Goal: Transaction & Acquisition: Purchase product/service

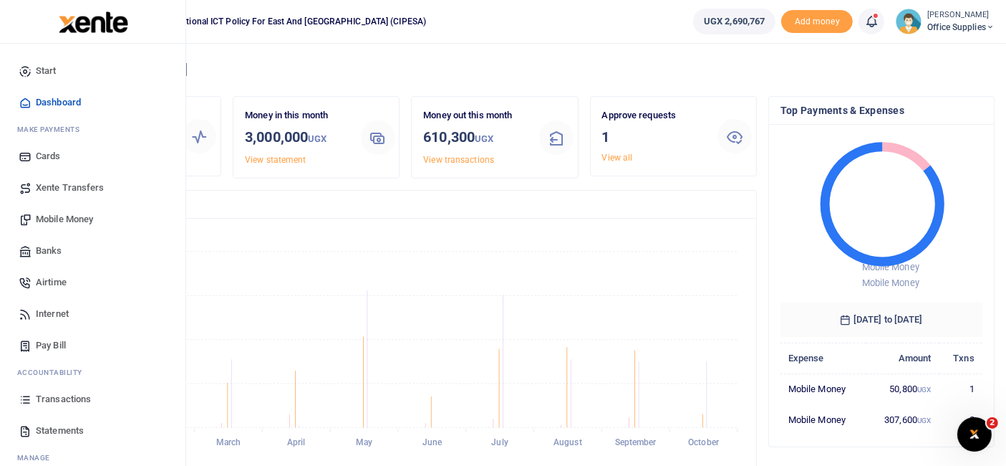
click at [70, 218] on span "Mobile Money" at bounding box center [64, 219] width 57 height 14
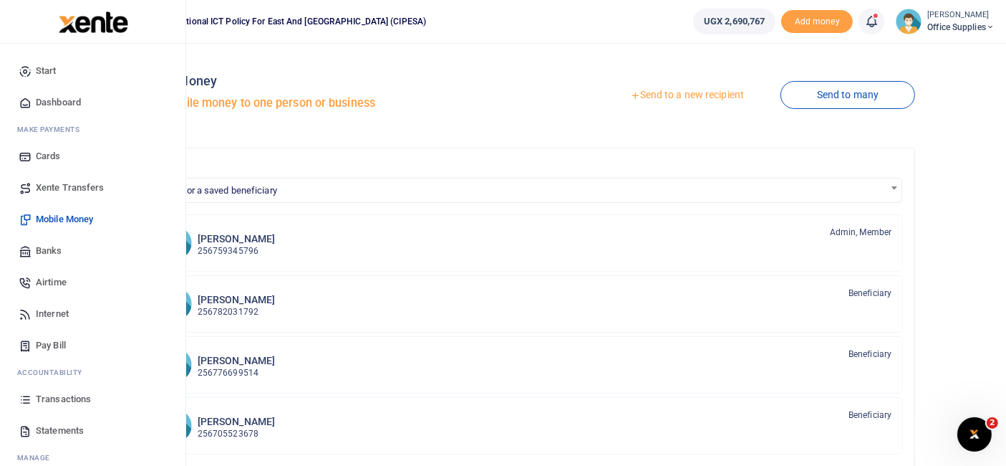
click at [56, 280] on span "Airtime" at bounding box center [51, 282] width 31 height 14
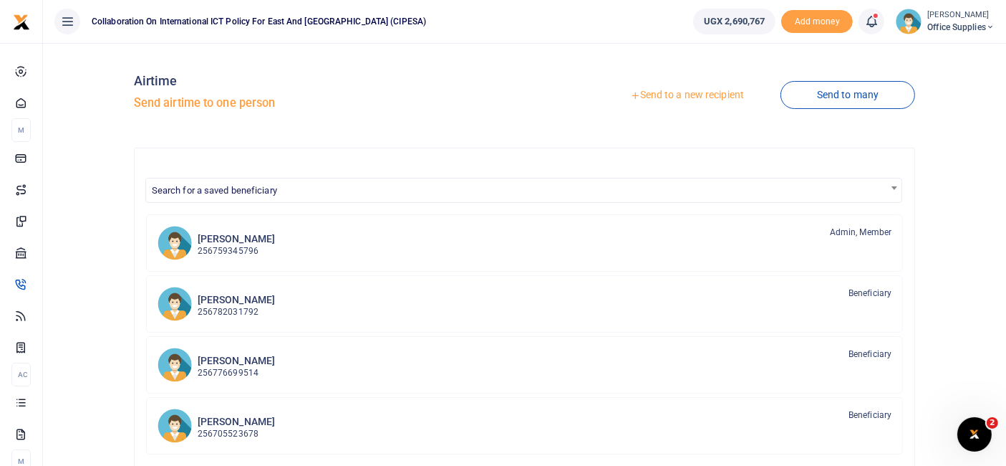
click at [712, 94] on link "Send to a new recipient" at bounding box center [687, 95] width 187 height 26
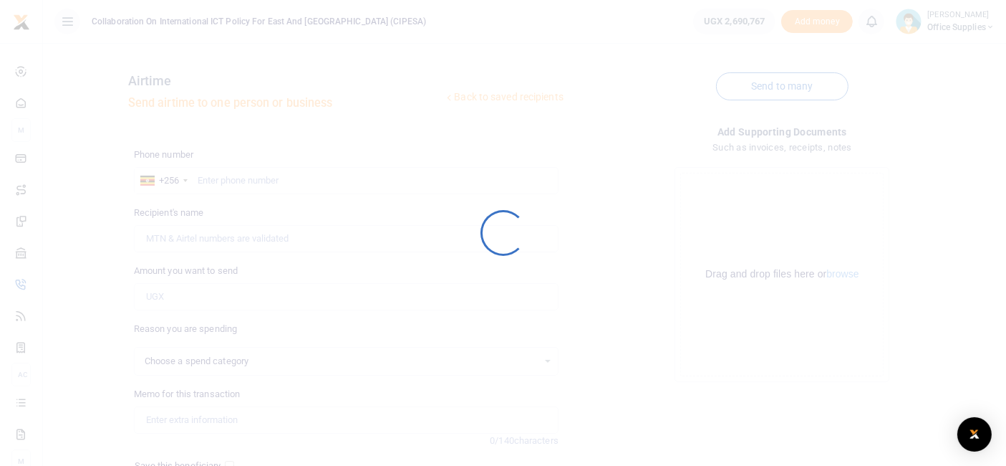
select select
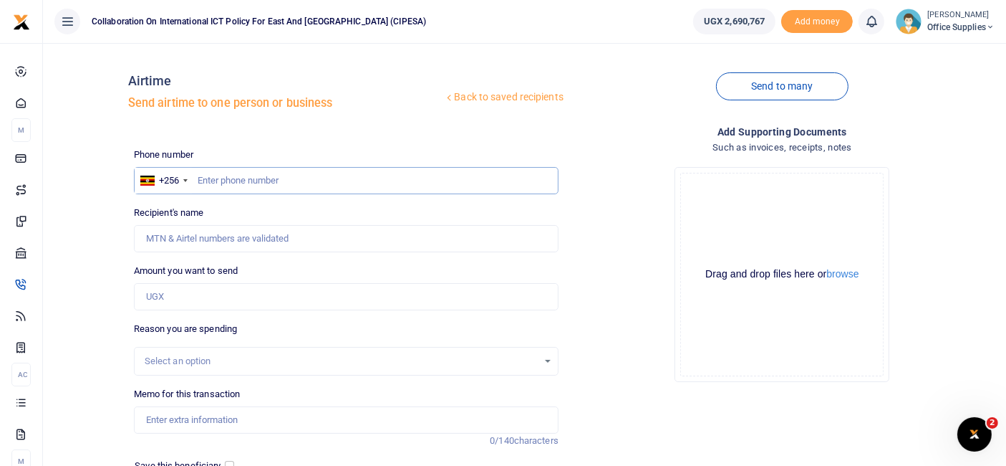
click at [319, 174] on input "text" at bounding box center [346, 180] width 425 height 27
type input "0"
click at [235, 180] on input "07" at bounding box center [346, 180] width 425 height 27
type input "0773325435"
click at [225, 239] on input "Recipient's name" at bounding box center [346, 238] width 425 height 27
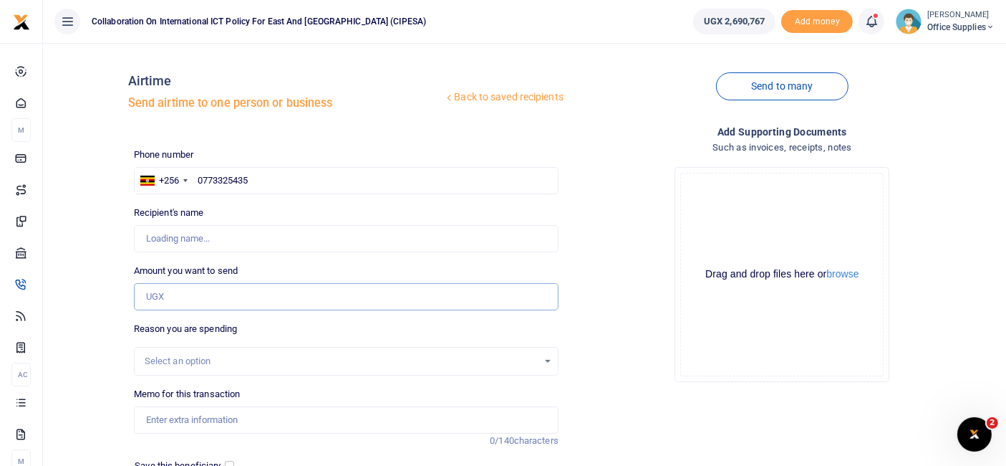
click at [177, 304] on input "Amount you want to send" at bounding box center [346, 296] width 425 height 27
type input "100,000"
click at [303, 361] on div "Select an option" at bounding box center [341, 361] width 393 height 14
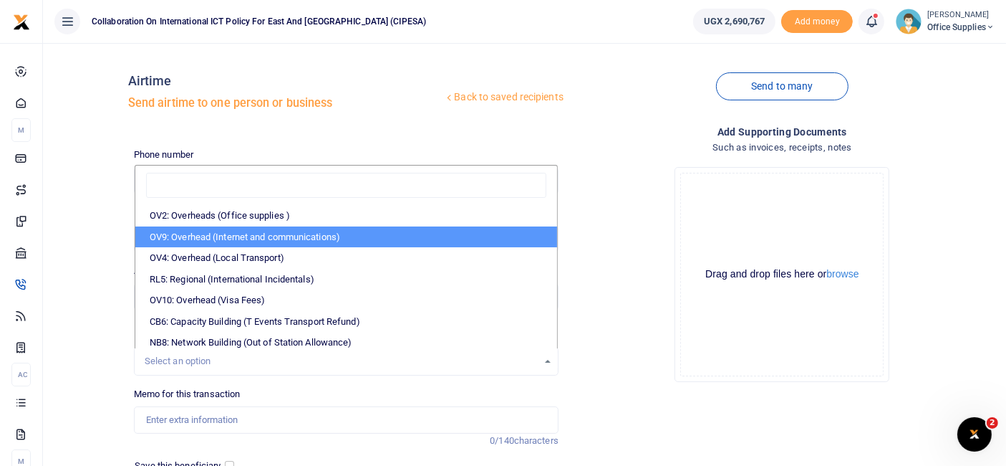
click at [301, 233] on li "OV9: Overhead (Internet and communications)" at bounding box center [346, 236] width 422 height 21
select select "74"
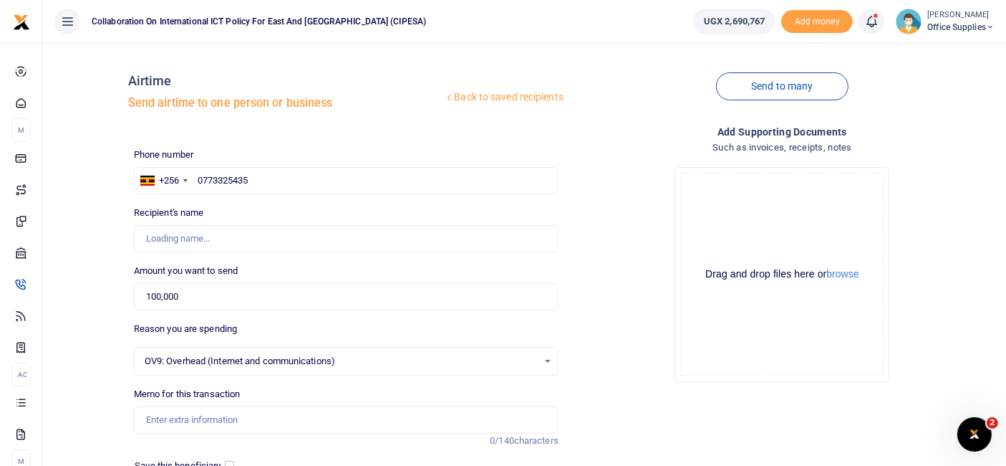
scroll to position [106, 0]
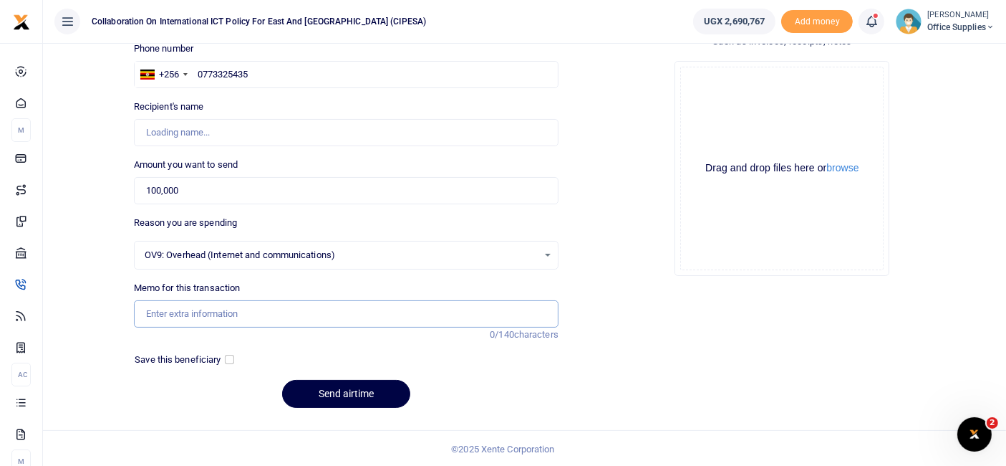
click at [213, 309] on input "Memo for this transaction" at bounding box center [346, 313] width 425 height 27
type input "[PERSON_NAME]"
type input "Communication October"
click at [230, 358] on input "checkbox" at bounding box center [229, 358] width 9 height 9
checkbox input "true"
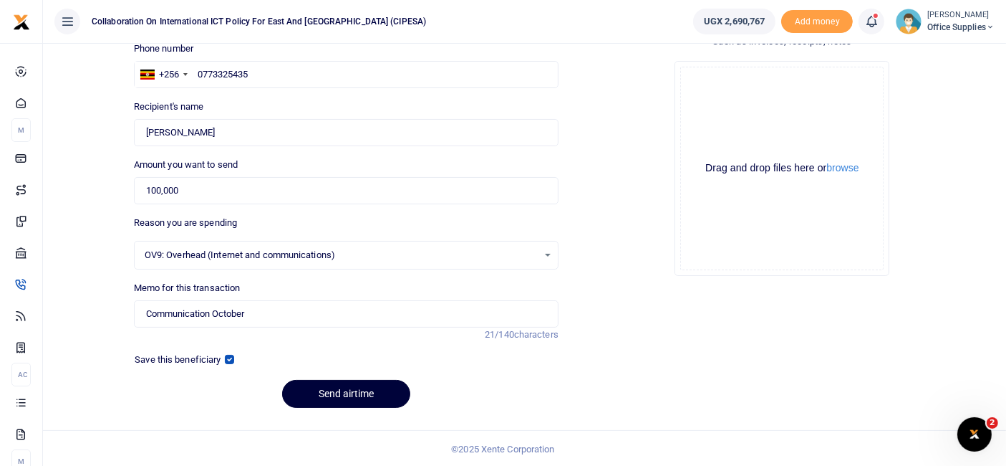
click at [375, 386] on button "Send airtime" at bounding box center [346, 394] width 128 height 28
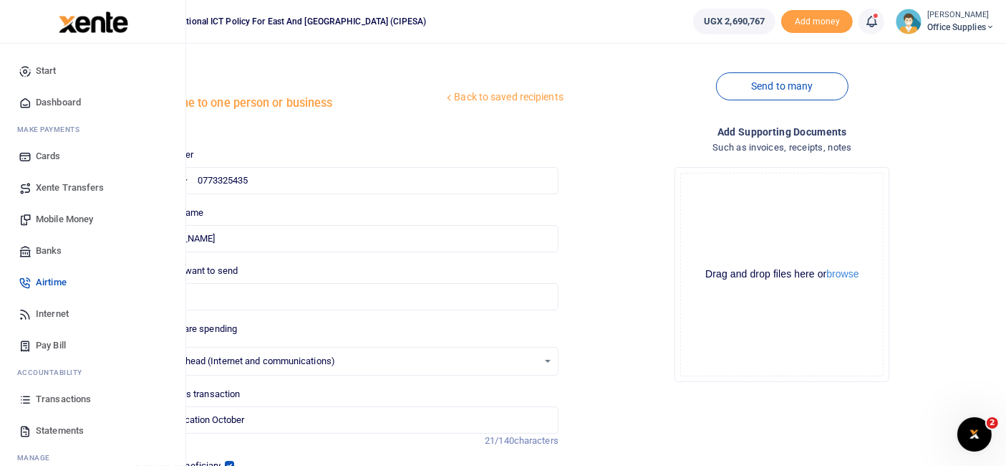
click at [44, 283] on span "Airtime" at bounding box center [51, 282] width 31 height 14
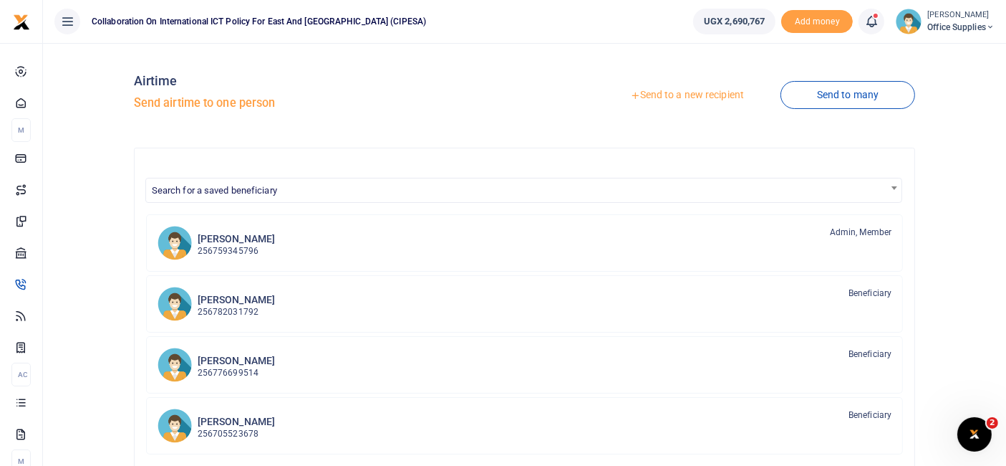
click at [698, 97] on link "Send to a new recipient" at bounding box center [687, 95] width 187 height 26
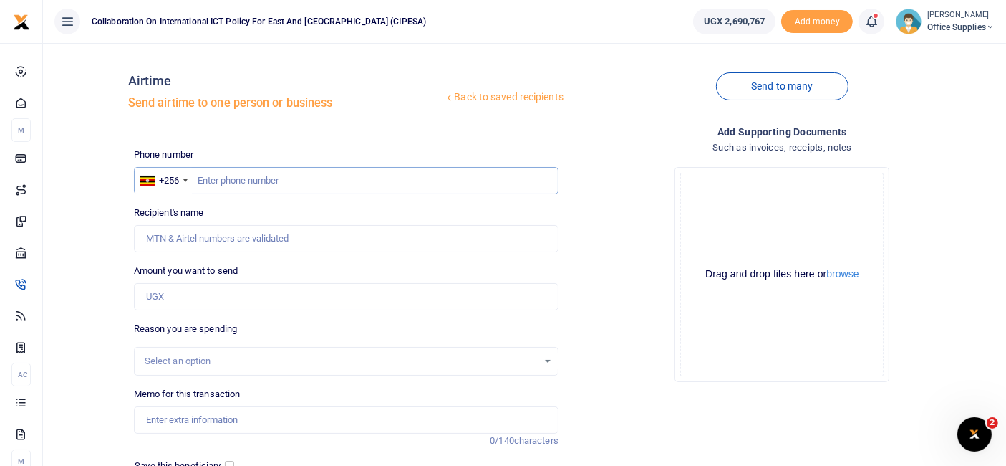
click at [269, 175] on input "text" at bounding box center [346, 180] width 425 height 27
type input "0773325435"
type input "[PERSON_NAME]"
type input "0773325435"
click at [211, 295] on input "Amount you want to send" at bounding box center [346, 296] width 425 height 27
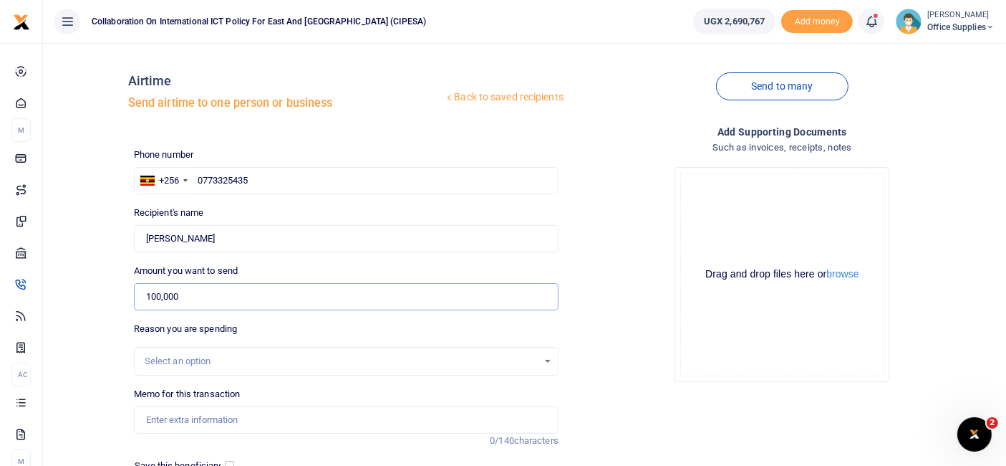
type input "100,000"
click at [538, 361] on div "Select an option" at bounding box center [341, 361] width 393 height 14
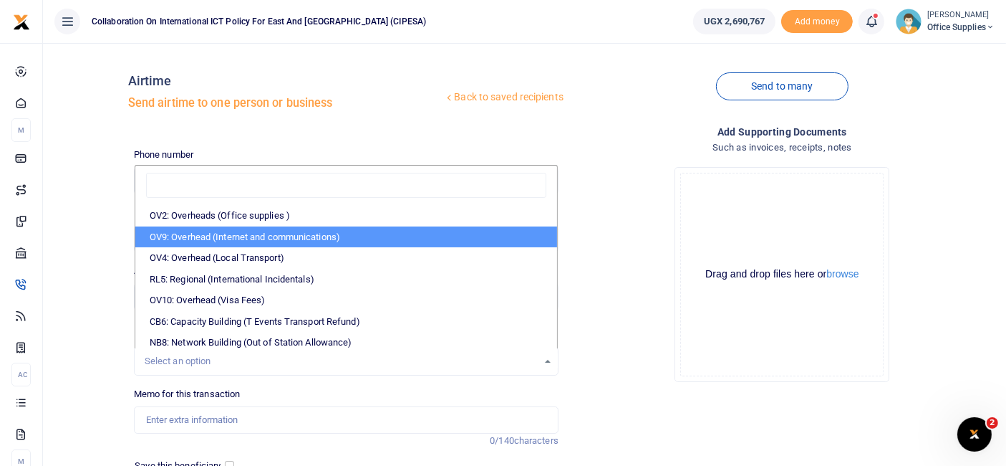
click at [337, 236] on li "OV9: Overhead (Internet and communications)" at bounding box center [346, 236] width 422 height 21
select select "74"
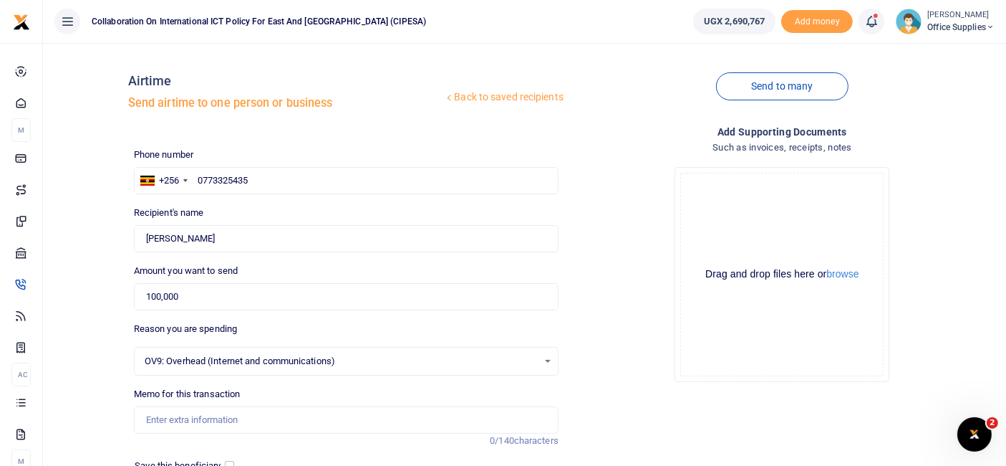
scroll to position [106, 0]
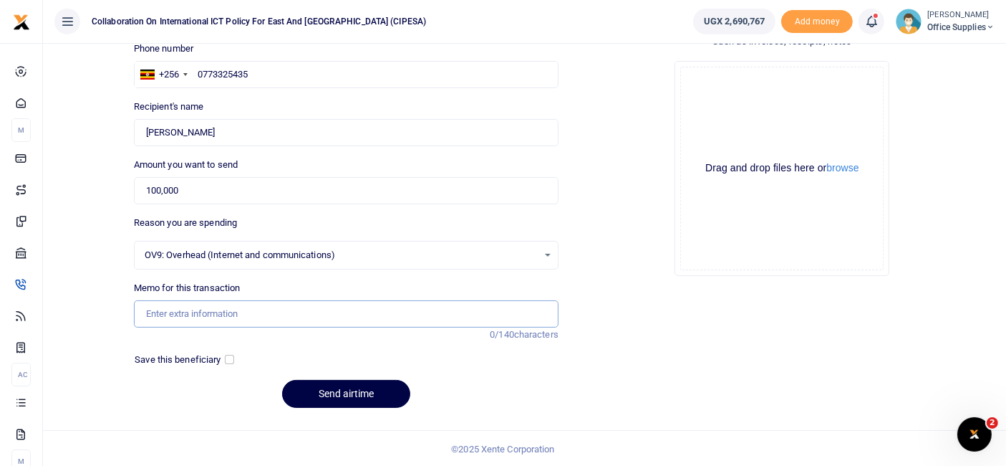
click at [236, 309] on input "Memo for this transaction" at bounding box center [346, 313] width 425 height 27
click at [207, 311] on input "Communiaction Ocotber" at bounding box center [346, 313] width 425 height 27
click at [249, 309] on input "Communication Ocotber" at bounding box center [346, 313] width 425 height 27
type input "Communication October"
click at [360, 386] on button "Send airtime" at bounding box center [346, 394] width 128 height 28
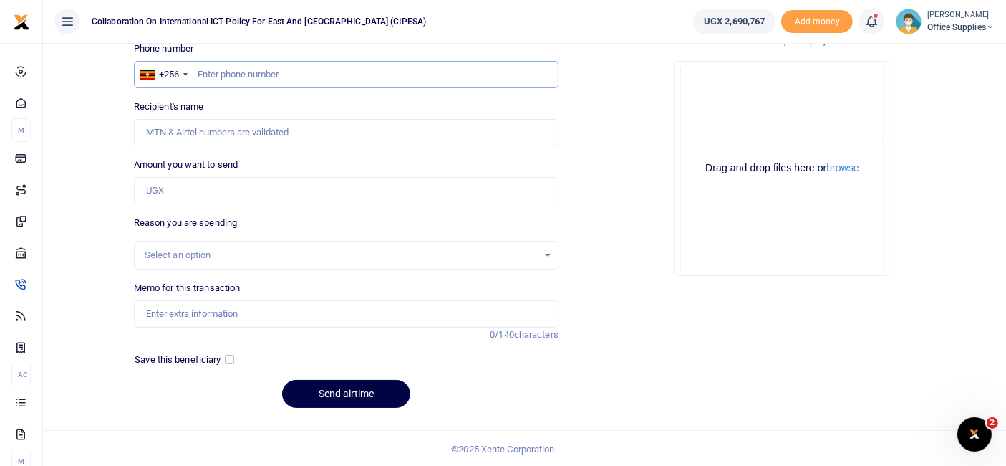
click at [220, 74] on input "text" at bounding box center [346, 74] width 425 height 27
type input "0772406241"
click at [213, 188] on input "Amount you want to send" at bounding box center [346, 190] width 425 height 27
type input "100,000"
click at [165, 251] on div "Select an option" at bounding box center [341, 255] width 393 height 14
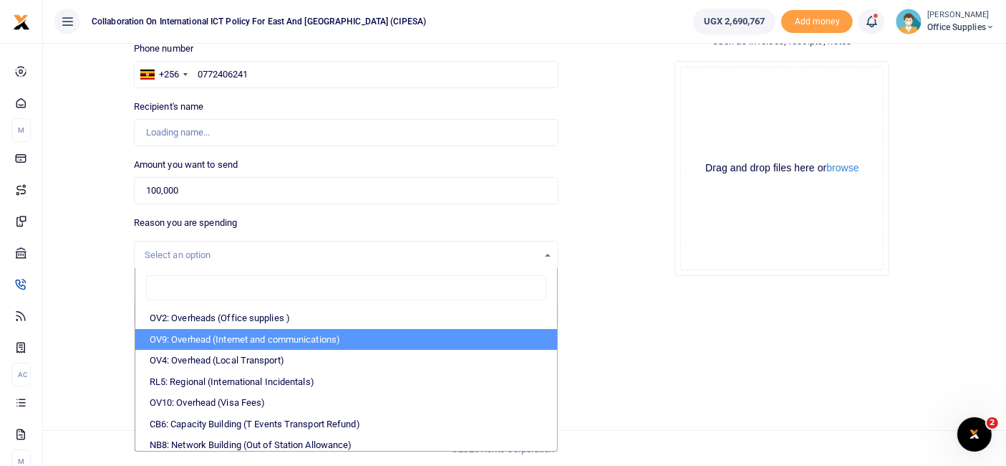
click at [204, 332] on li "OV9: Overhead (Internet and communications)" at bounding box center [346, 339] width 422 height 21
select select "74"
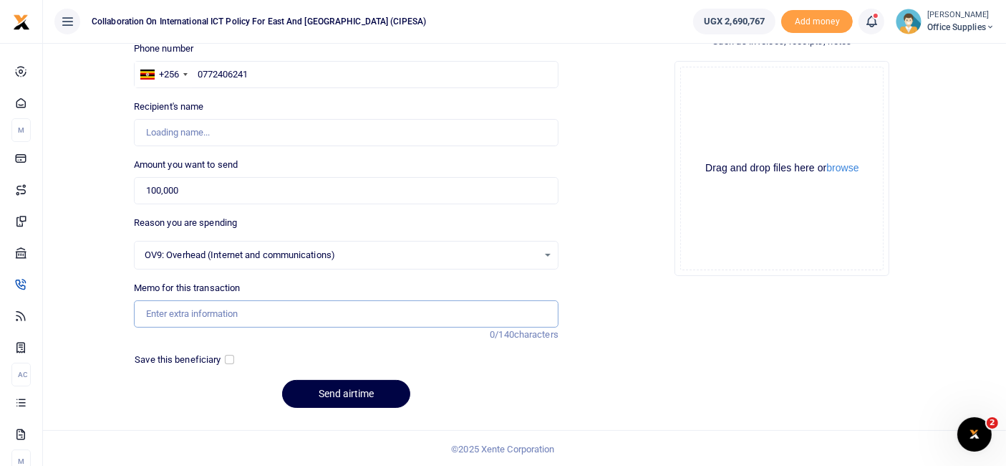
click at [206, 312] on input "Memo for this transaction" at bounding box center [346, 313] width 425 height 27
type input "Communication Reimbursement for October"
click at [248, 138] on input "Recipient's name" at bounding box center [346, 132] width 425 height 27
type input "w"
type input "Wairagala Wakabi"
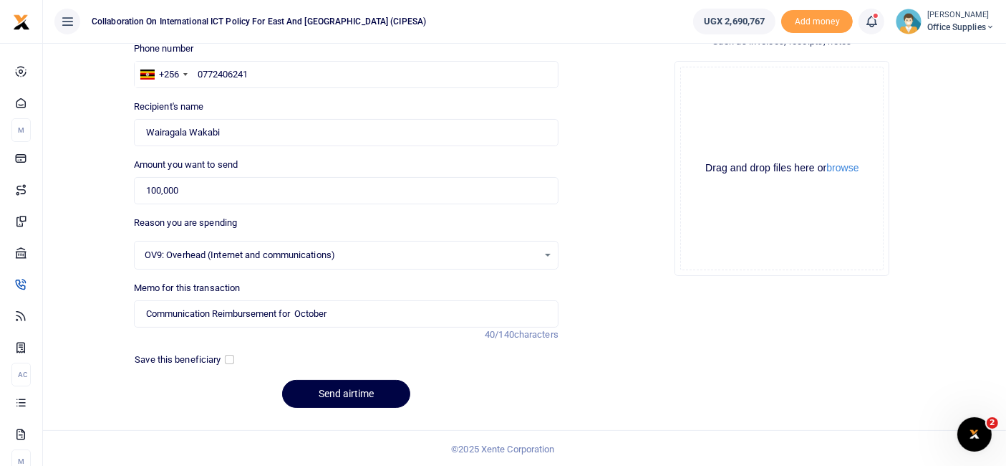
click at [651, 67] on div "Drop your files here Drag and drop files here or browse Powered by Uppy" at bounding box center [782, 168] width 425 height 238
click at [367, 388] on button "Send airtime" at bounding box center [346, 394] width 128 height 28
